Goal: Ask a question

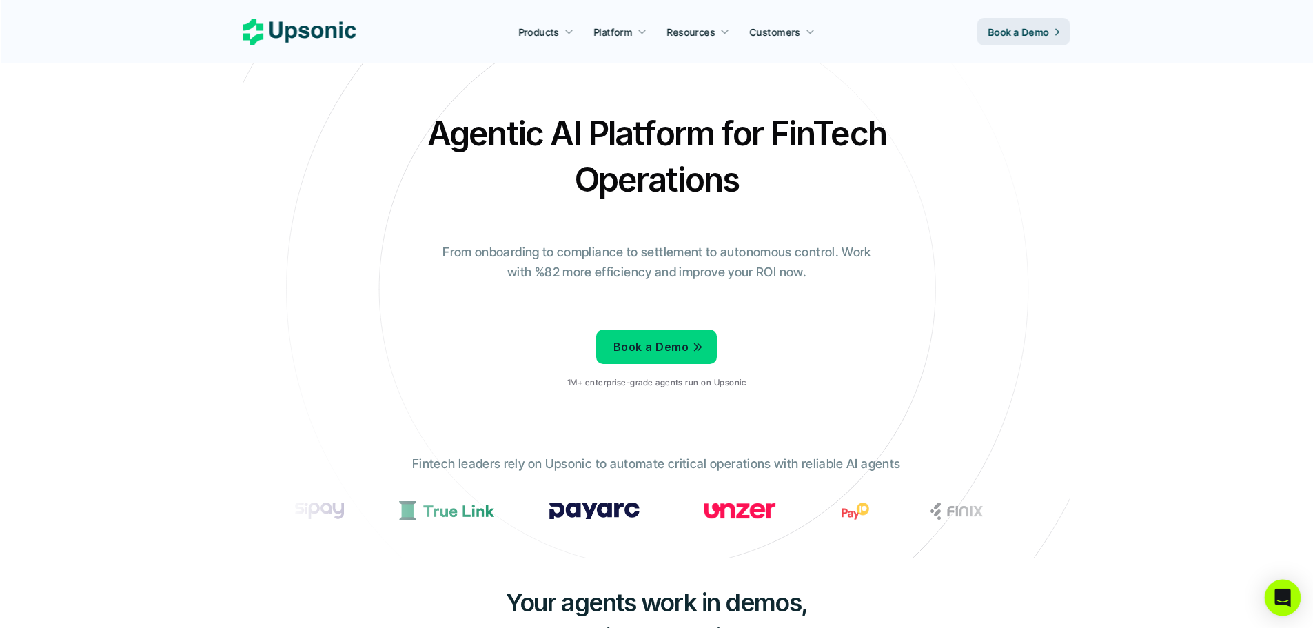
click at [1286, 598] on icon "Open Intercom Messenger" at bounding box center [1282, 597] width 16 height 18
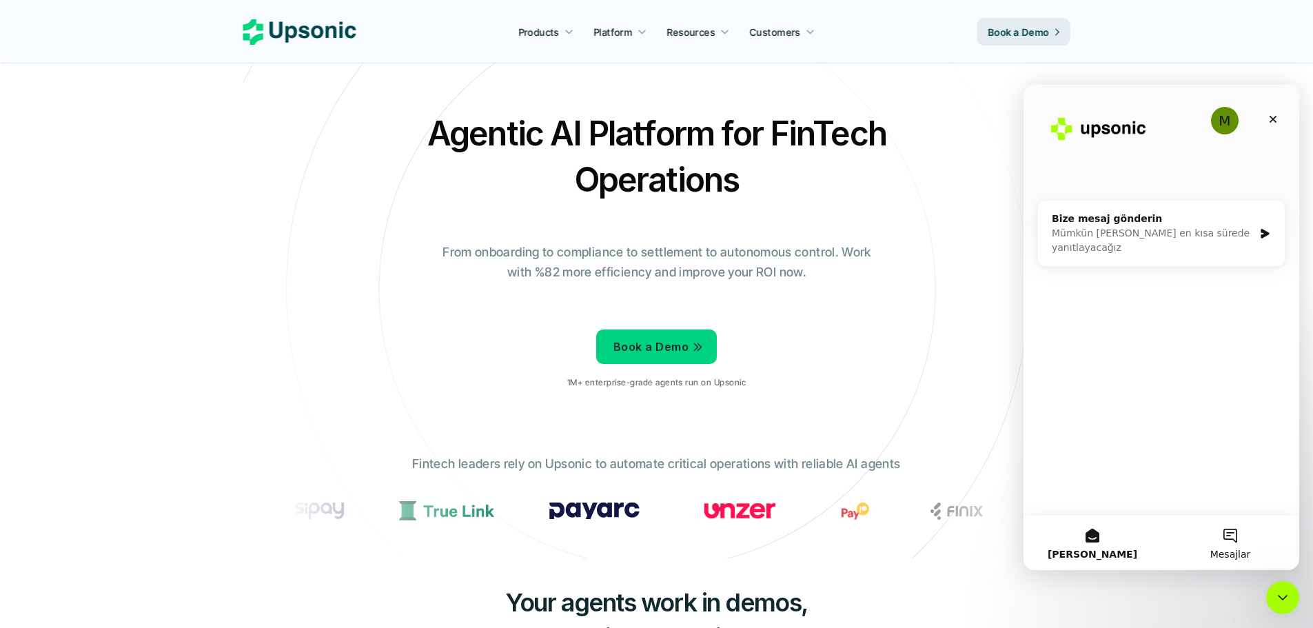
click at [1235, 546] on button "Mesajlar" at bounding box center [1230, 542] width 138 height 55
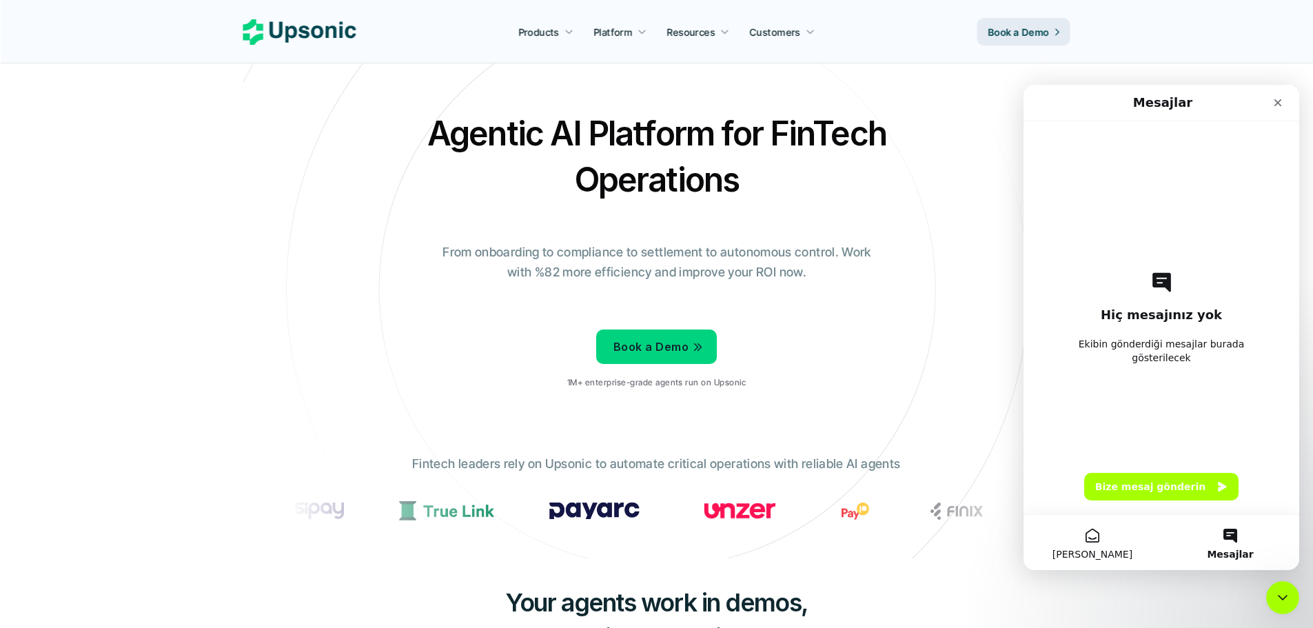
click at [1113, 545] on button "[PERSON_NAME]" at bounding box center [1092, 542] width 138 height 55
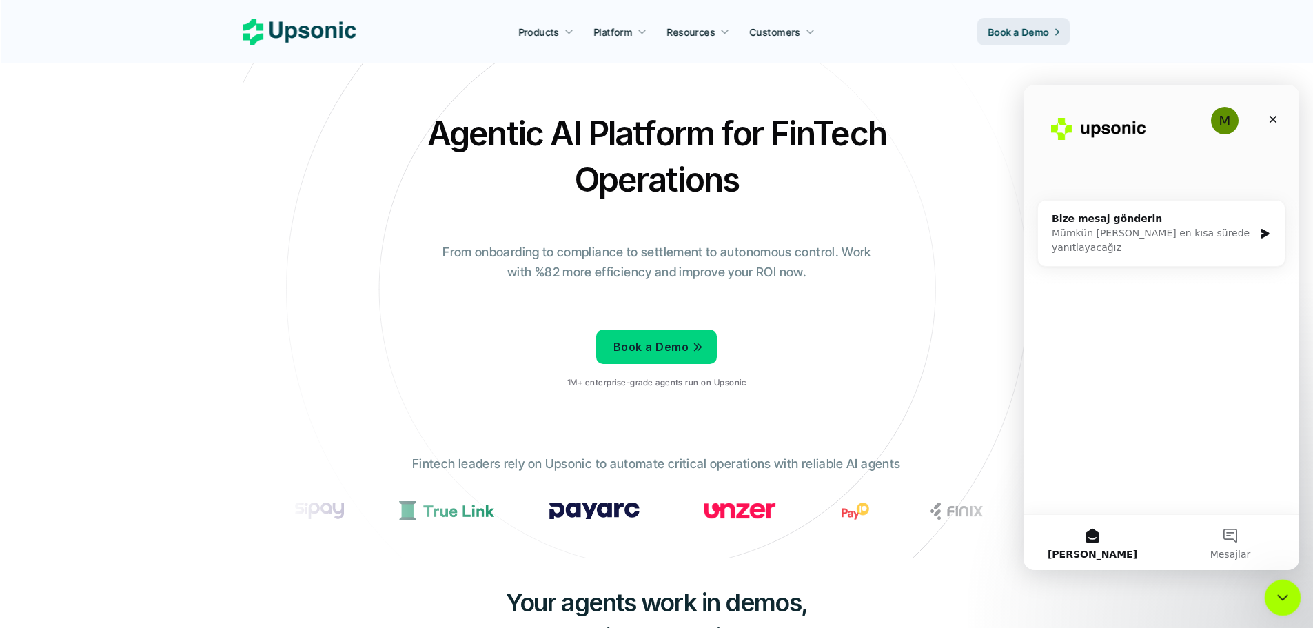
click at [1280, 597] on icon "Intercom Messenger uygulamasını kapat" at bounding box center [1280, 596] width 10 height 6
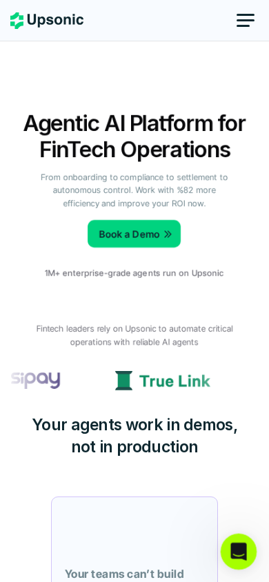
click at [229, 548] on icon "Intercom Messenger uygulamasını aç" at bounding box center [236, 549] width 23 height 23
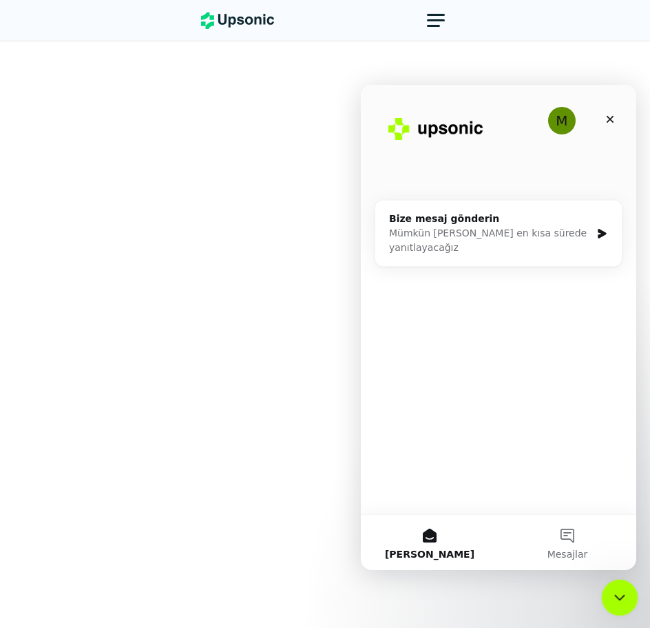
click at [614, 593] on icon "Intercom Messenger uygulamasını kapat" at bounding box center [618, 595] width 17 height 17
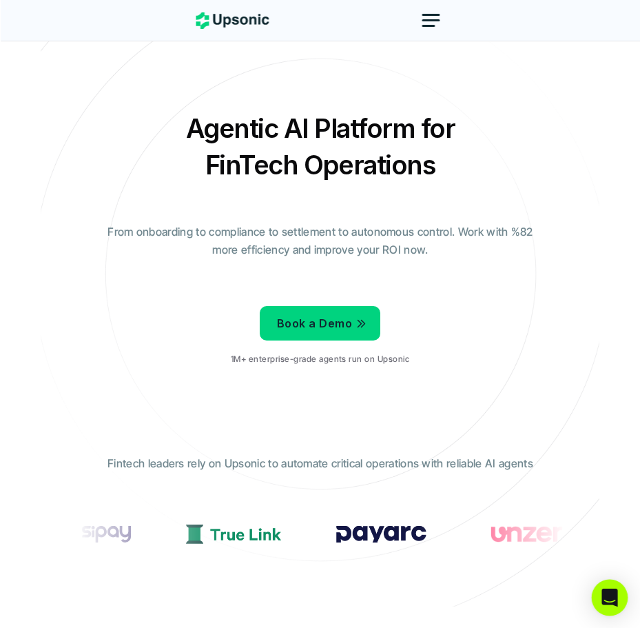
click at [613, 595] on icon "Open Intercom Messenger" at bounding box center [610, 597] width 16 height 18
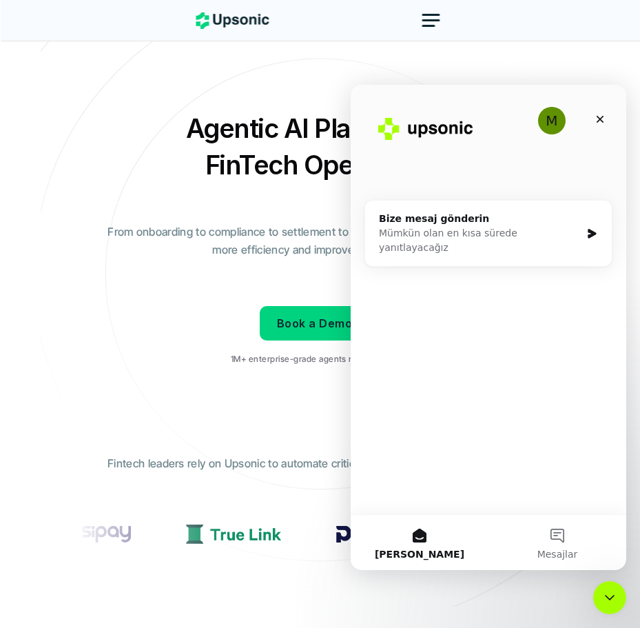
click at [577, 372] on div "M Bize mesaj gönderin Mümkün olan en kısa sürede yanıtlayacağız" at bounding box center [489, 299] width 276 height 429
